Goal: Information Seeking & Learning: Compare options

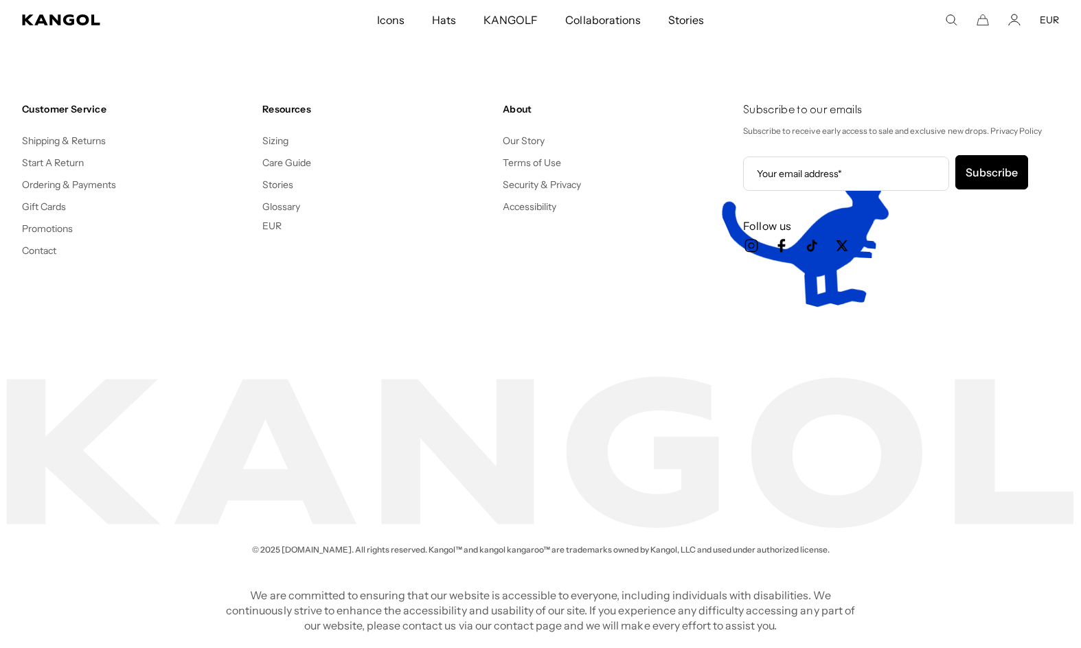
scroll to position [0, 283]
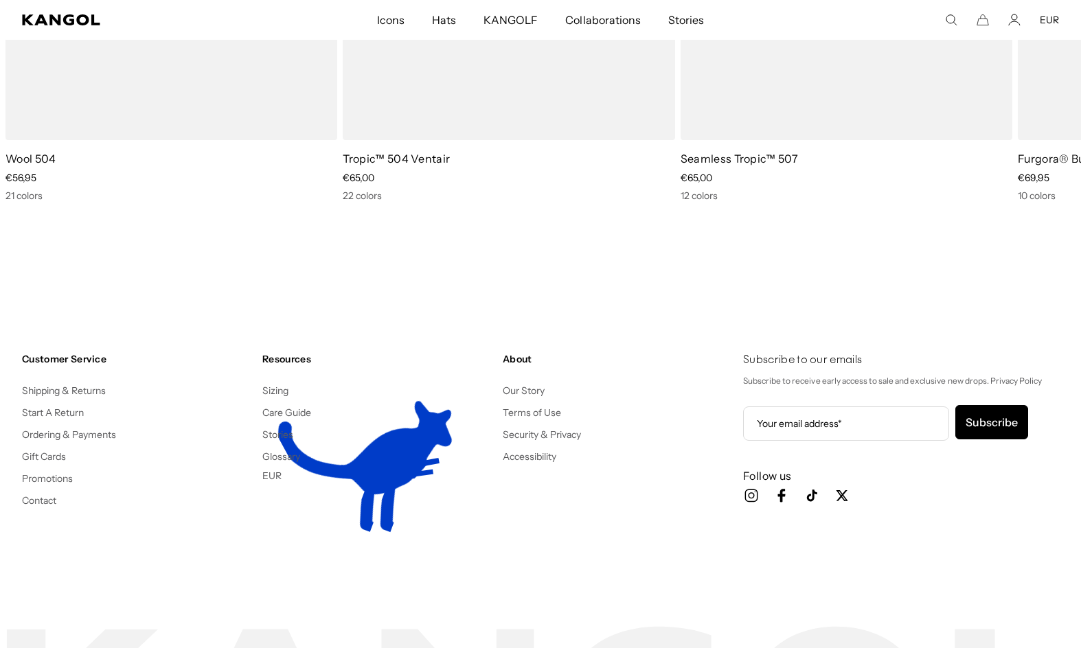
scroll to position [0, 283]
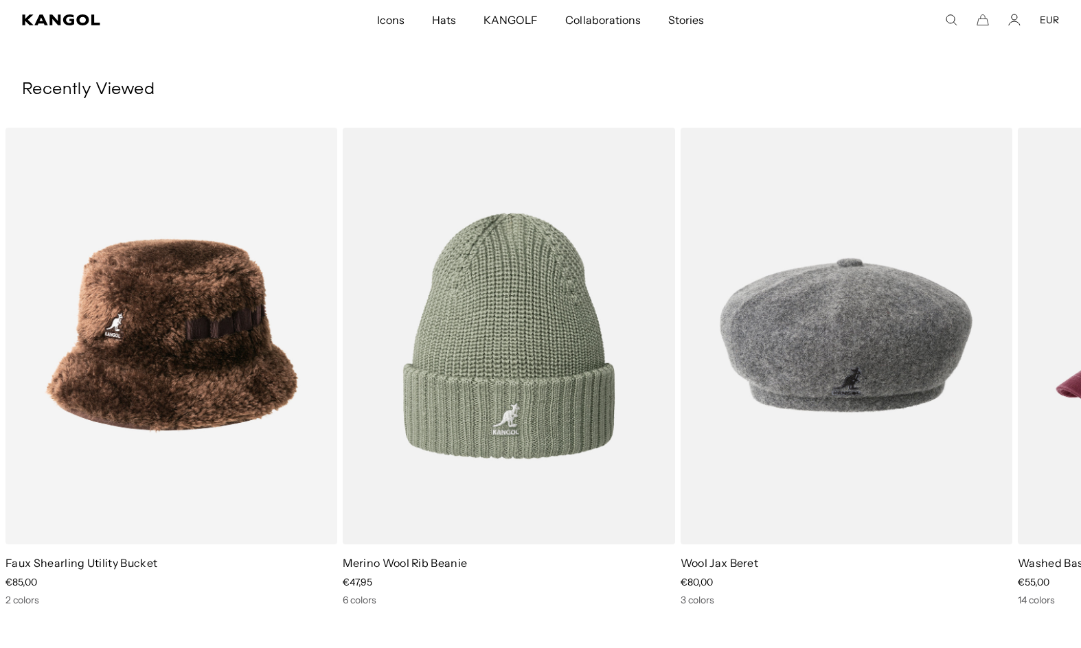
scroll to position [0, 283]
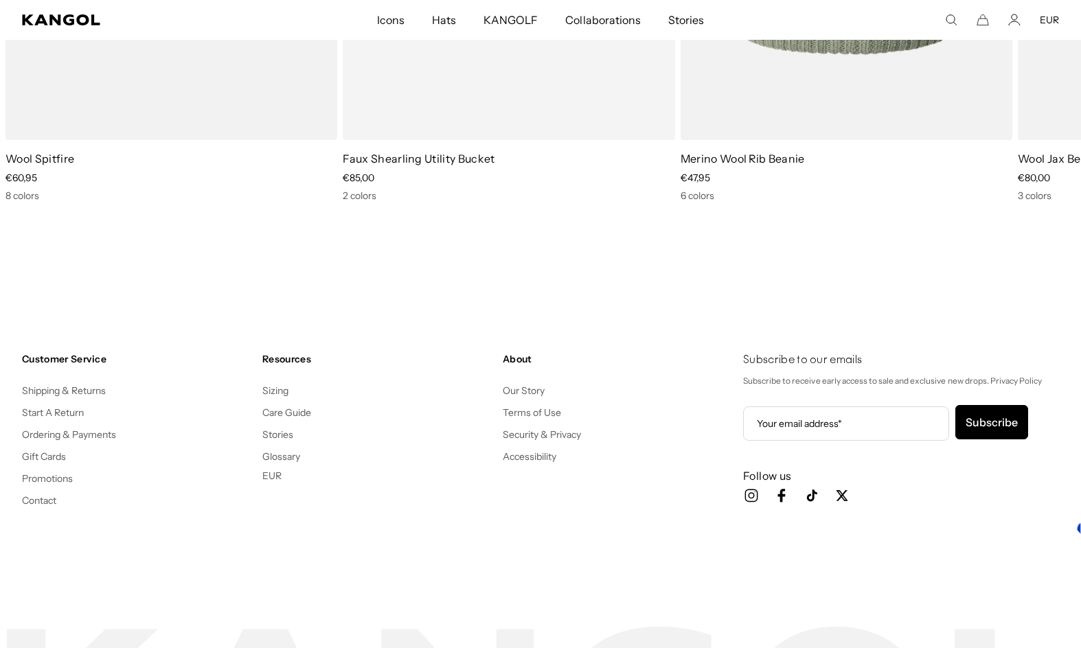
scroll to position [0, 283]
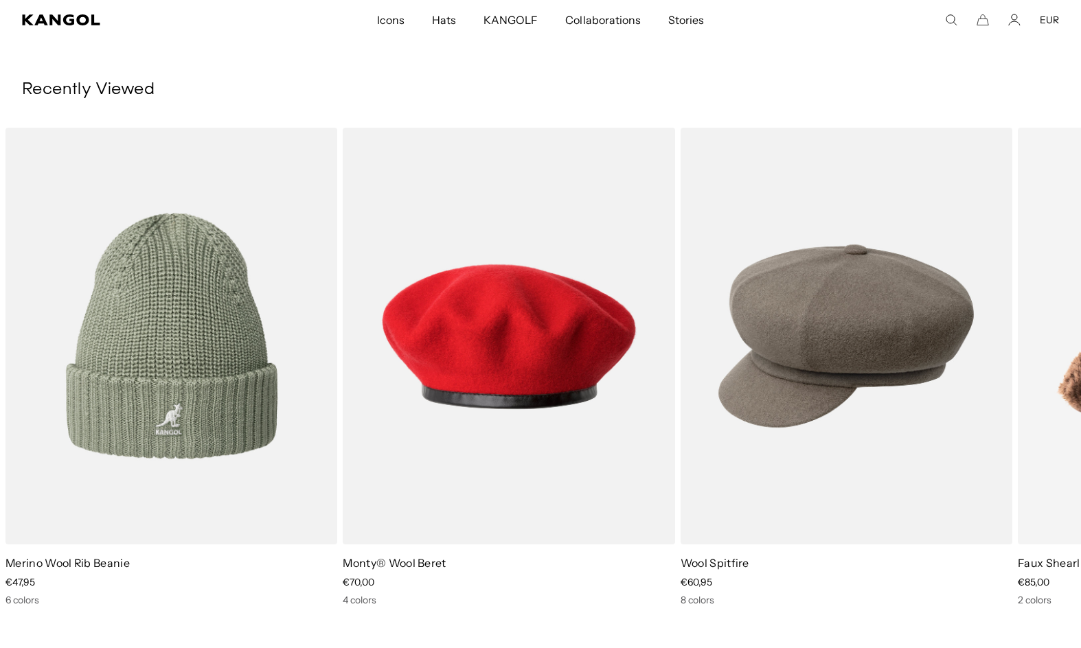
scroll to position [0, 283]
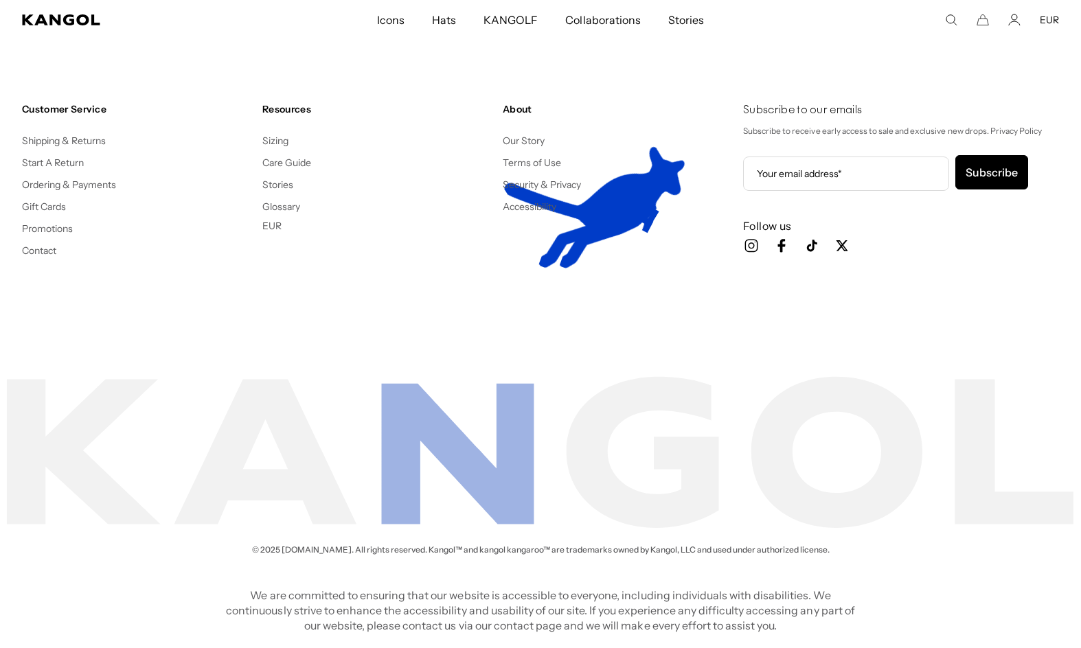
scroll to position [0, 283]
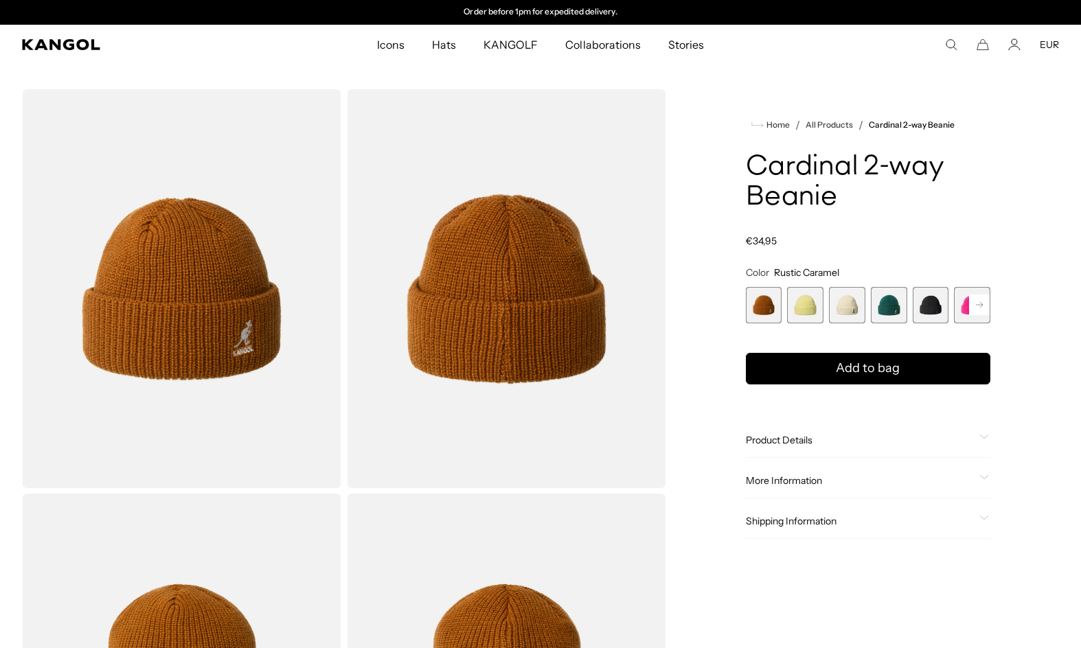
scroll to position [648, 0]
